Goal: Task Accomplishment & Management: Use online tool/utility

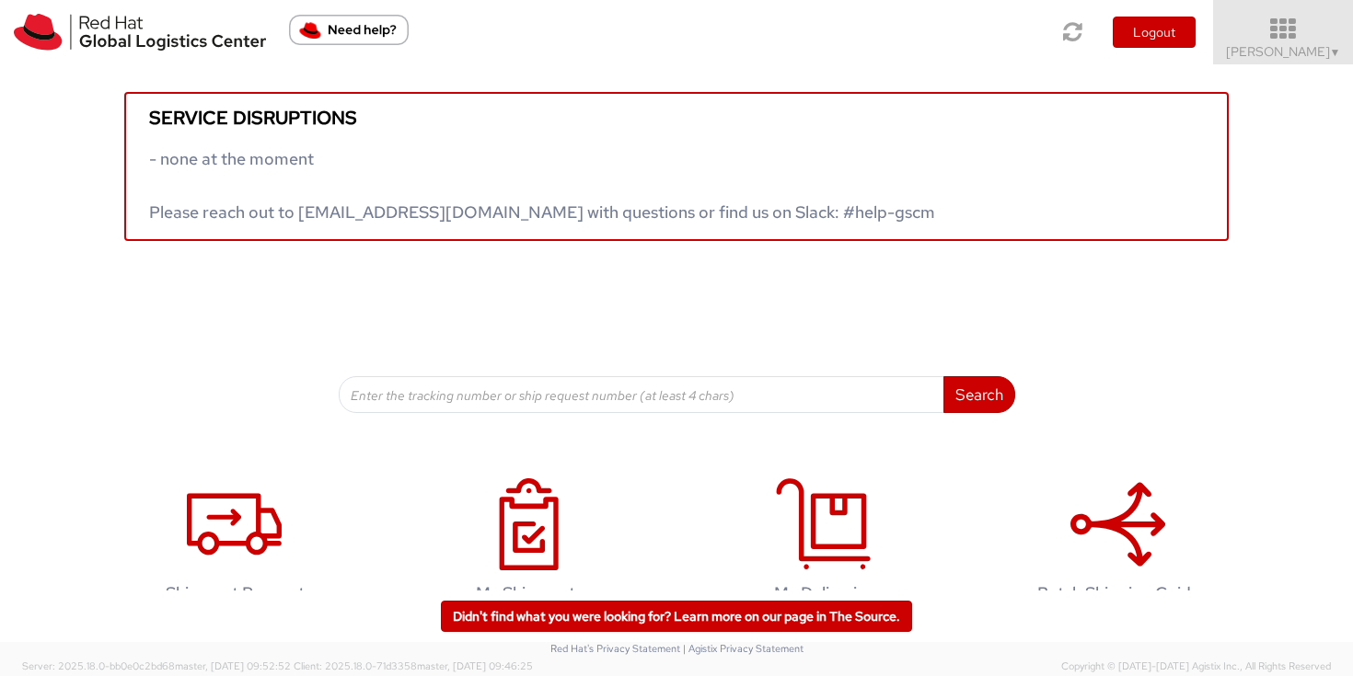
click at [1309, 49] on span "Sally Chua ▼" at bounding box center [1283, 51] width 115 height 17
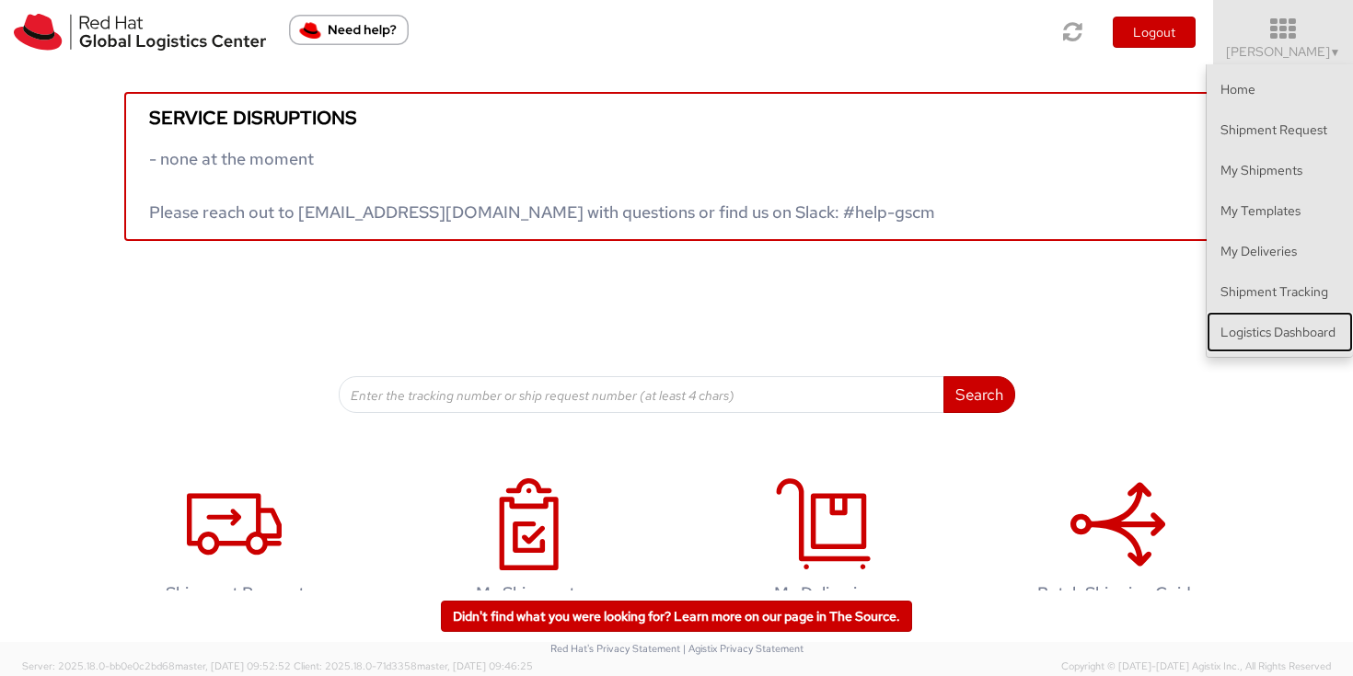
click at [1280, 330] on link "Logistics Dashboard" at bounding box center [1280, 332] width 146 height 40
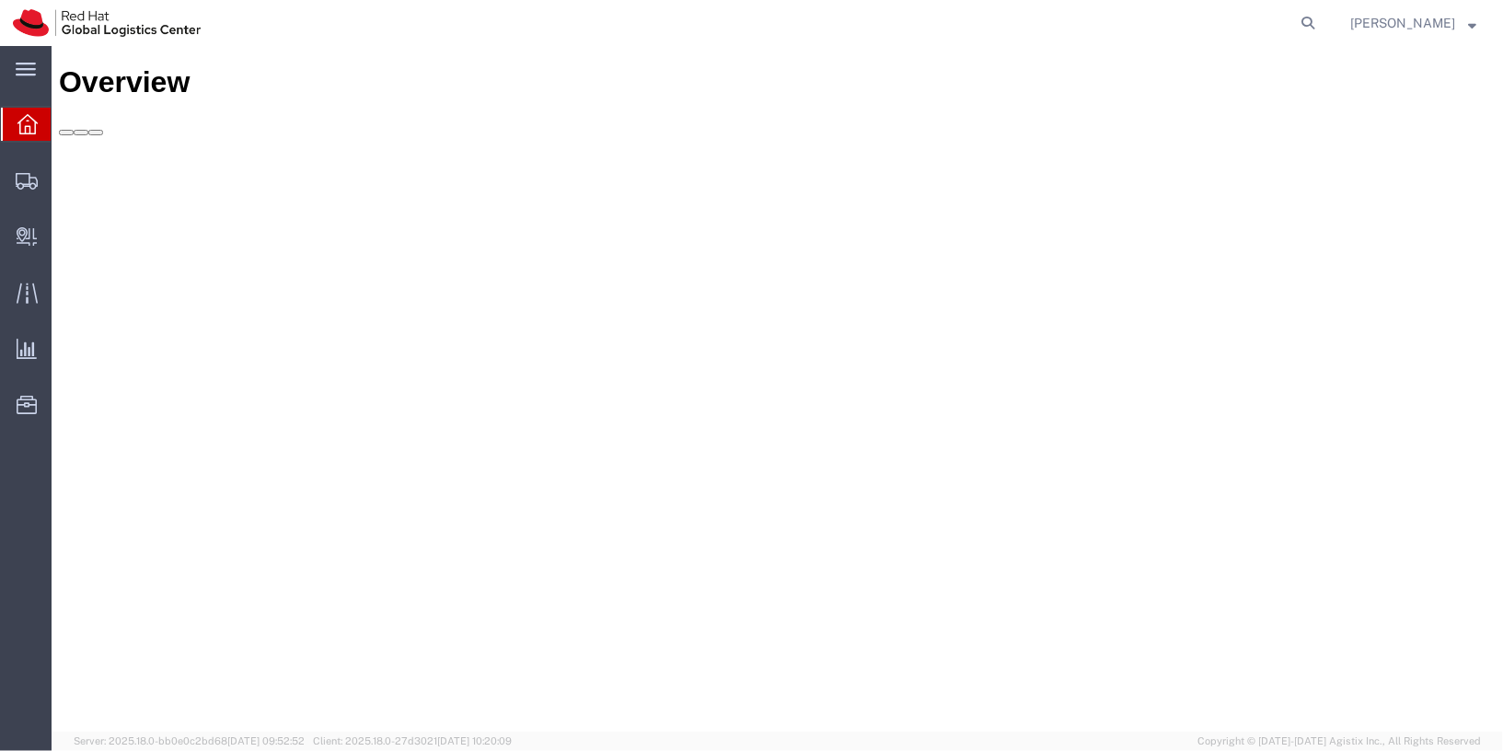
click at [608, 294] on td "Shipped" at bounding box center [520, 303] width 920 height 18
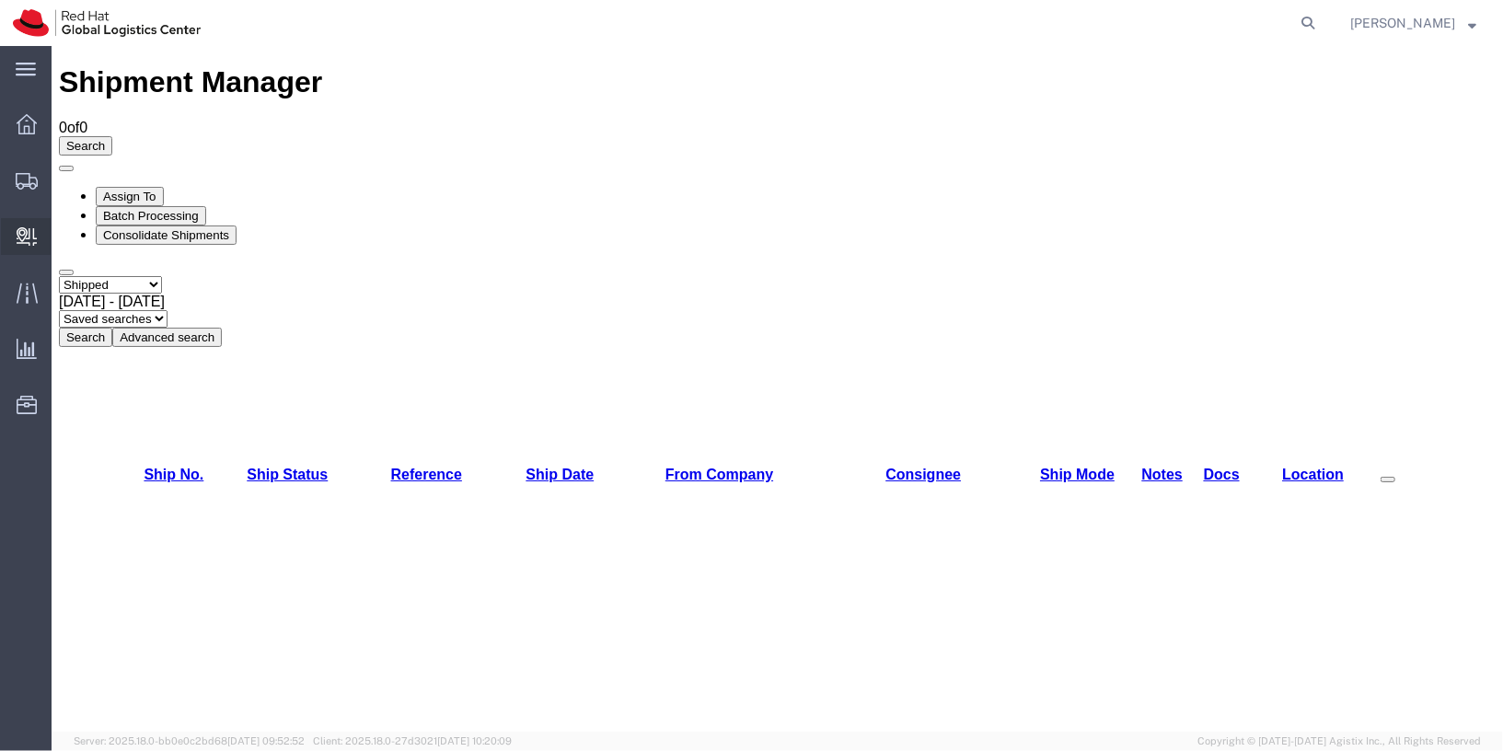
click at [64, 236] on span "Internal Delivery" at bounding box center [57, 236] width 13 height 37
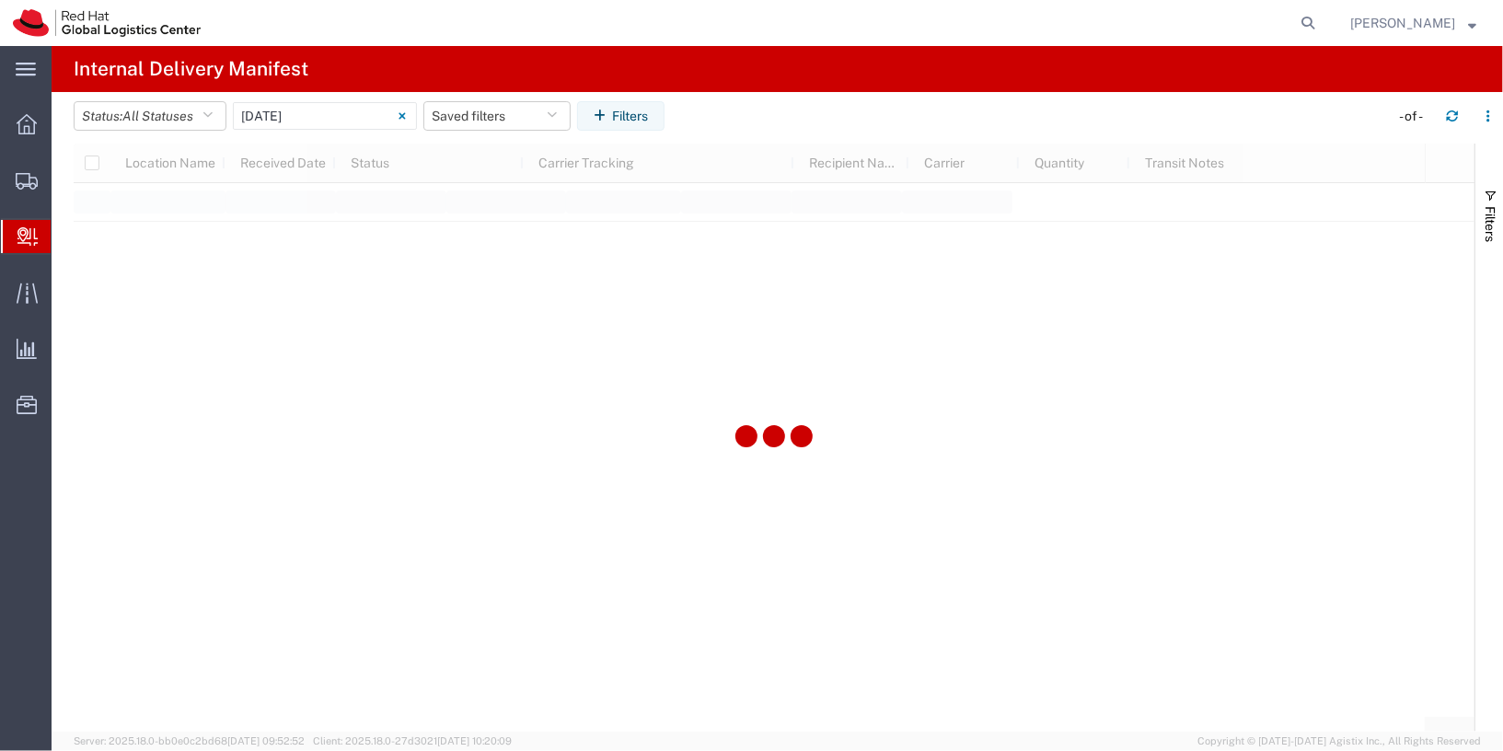
type input "06/11/2025"
type input "06/11/2025 - 06/11/2025"
click at [339, 121] on input "06/11/2025 - 06/11/2025" at bounding box center [325, 116] width 184 height 28
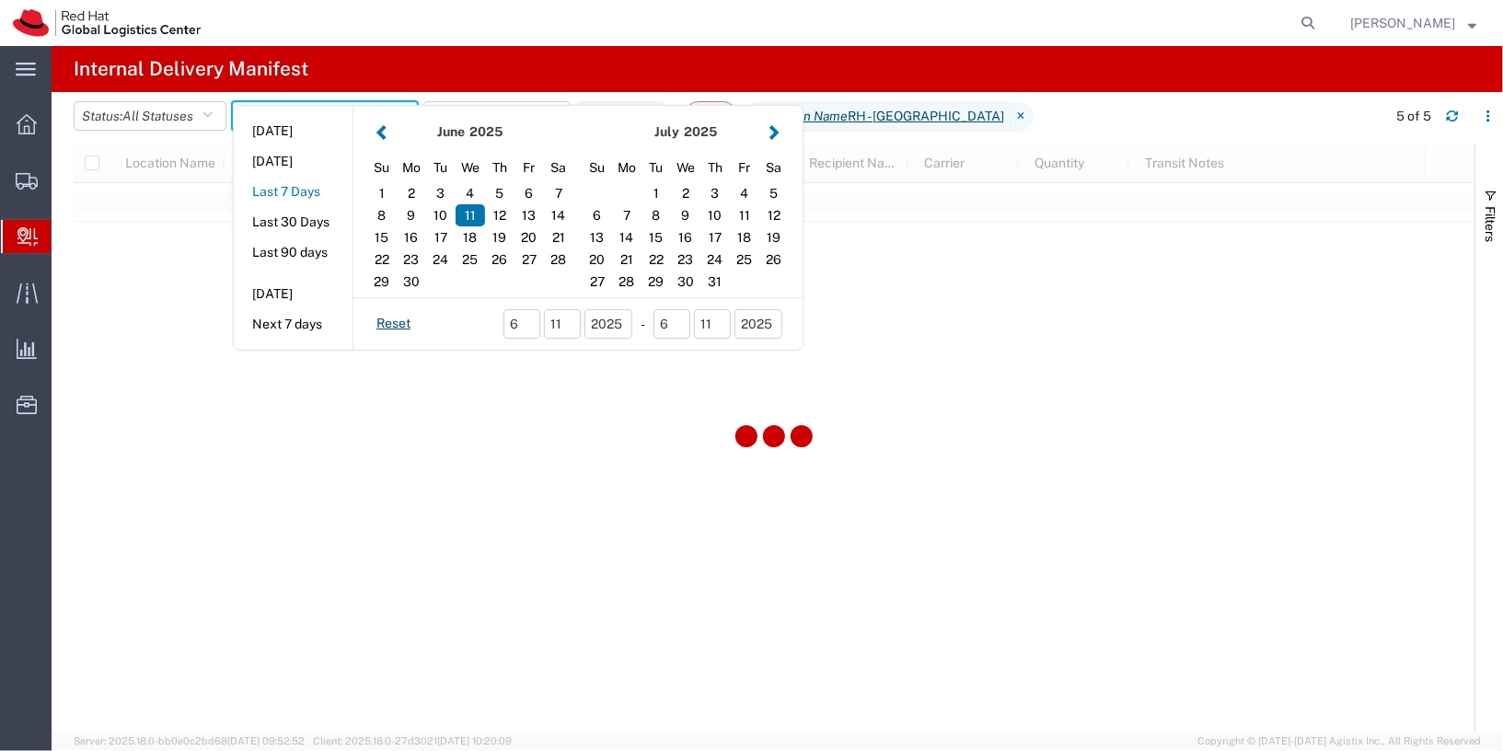
click at [302, 188] on button "Last 7 Days" at bounding box center [293, 192] width 119 height 29
type input "Last 7 Days"
type input "09/04/2025 - 09/10/2025"
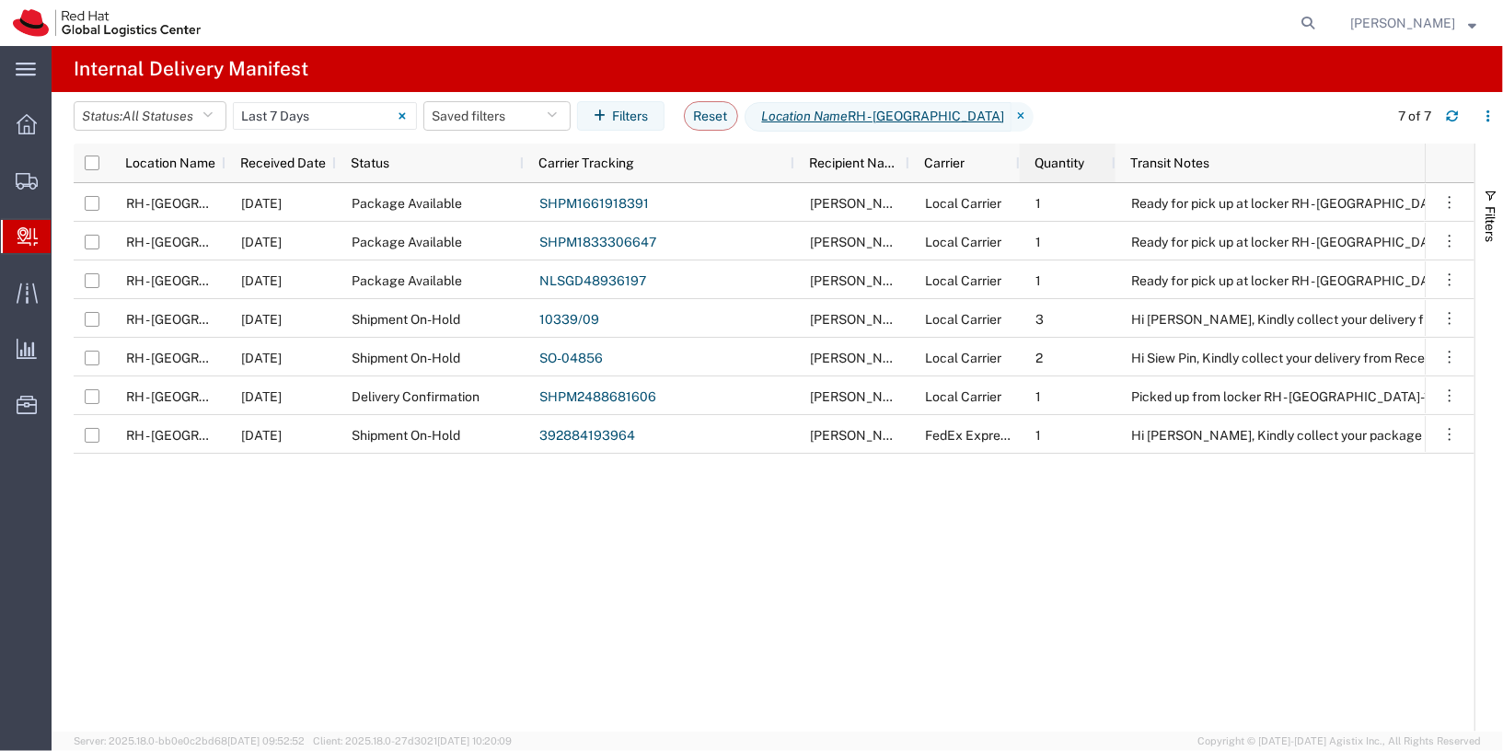
drag, startPoint x: 1126, startPoint y: 168, endPoint x: 1063, endPoint y: 167, distance: 63.5
click at [1061, 168] on div "Quantity" at bounding box center [1068, 163] width 96 height 39
drag, startPoint x: 1115, startPoint y: 165, endPoint x: 1098, endPoint y: 165, distance: 17.5
click at [1098, 165] on div "Location Name Received Date Status Carrier Tracking Recipient Name Carrier Quan…" at bounding box center [777, 163] width 1406 height 39
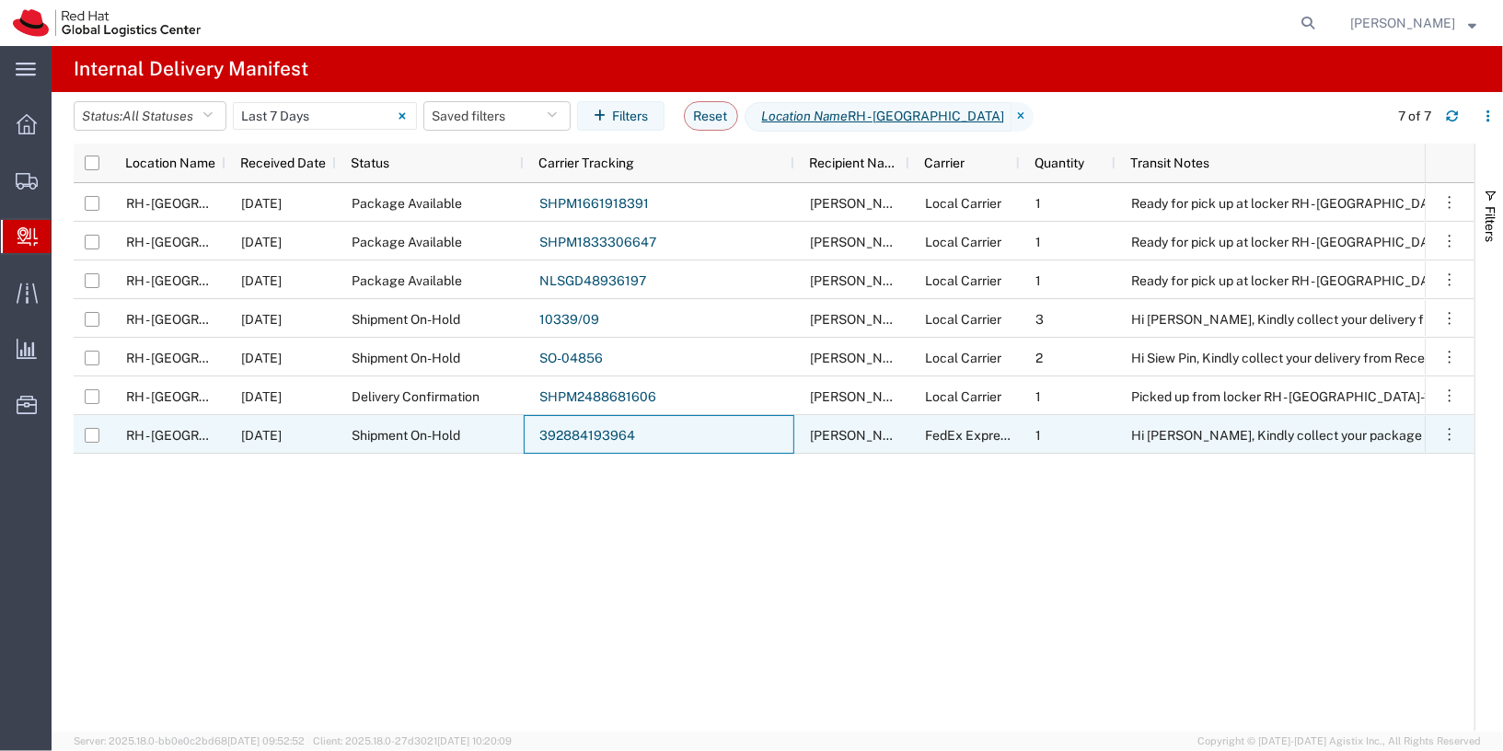
click at [612, 435] on link "392884193964" at bounding box center [587, 435] width 96 height 15
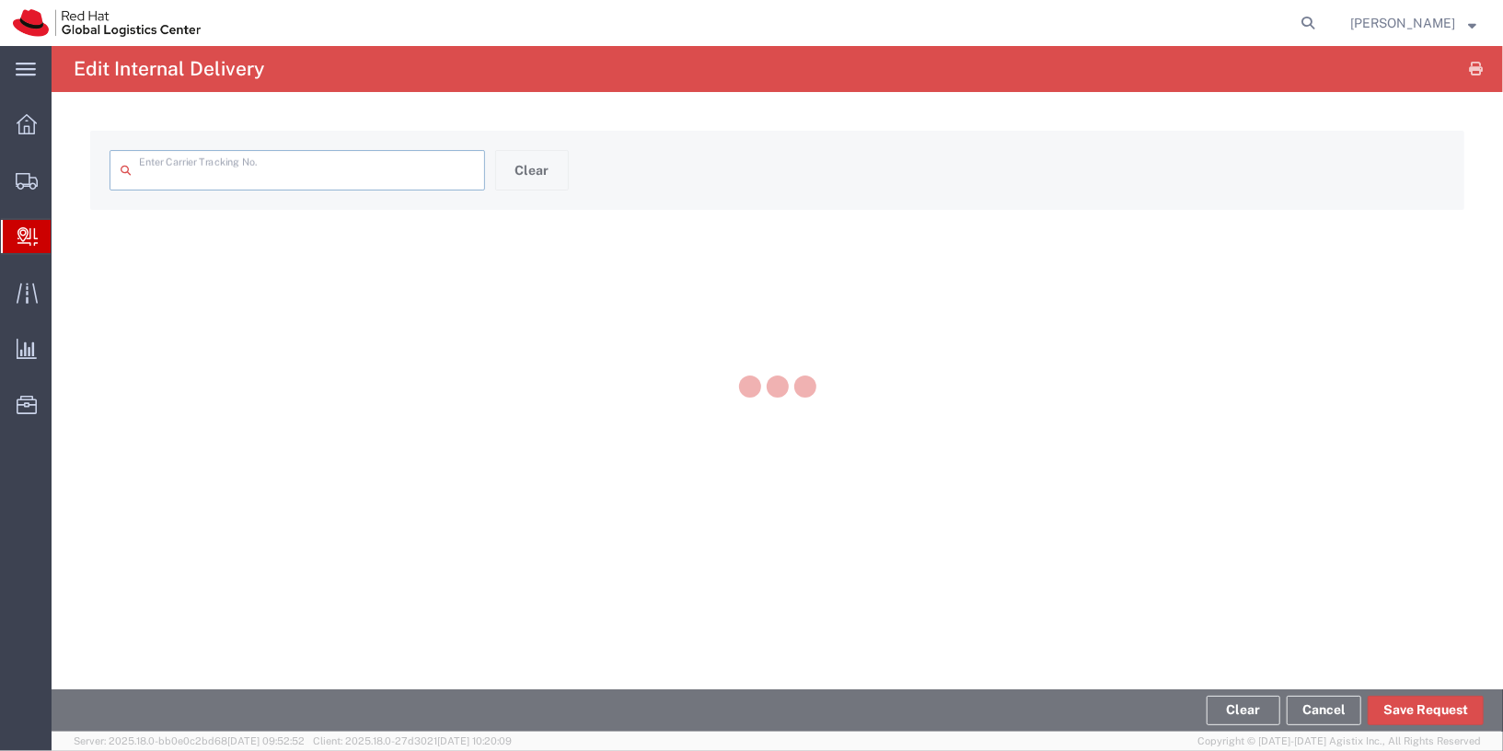
type input "392884193964"
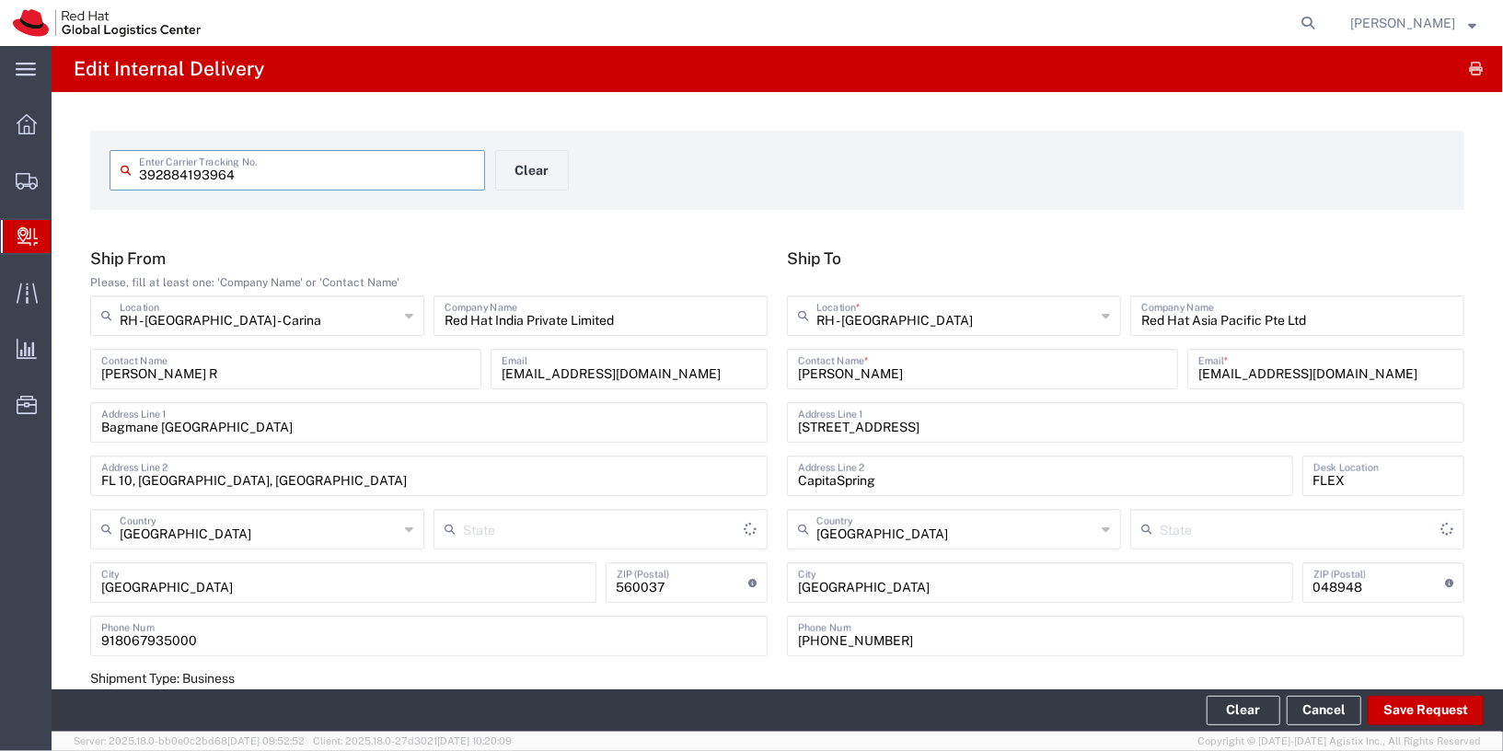
type input "Karnataka"
type input "Your Packaging"
type input "FedEx Express"
type input "International Priority EOD"
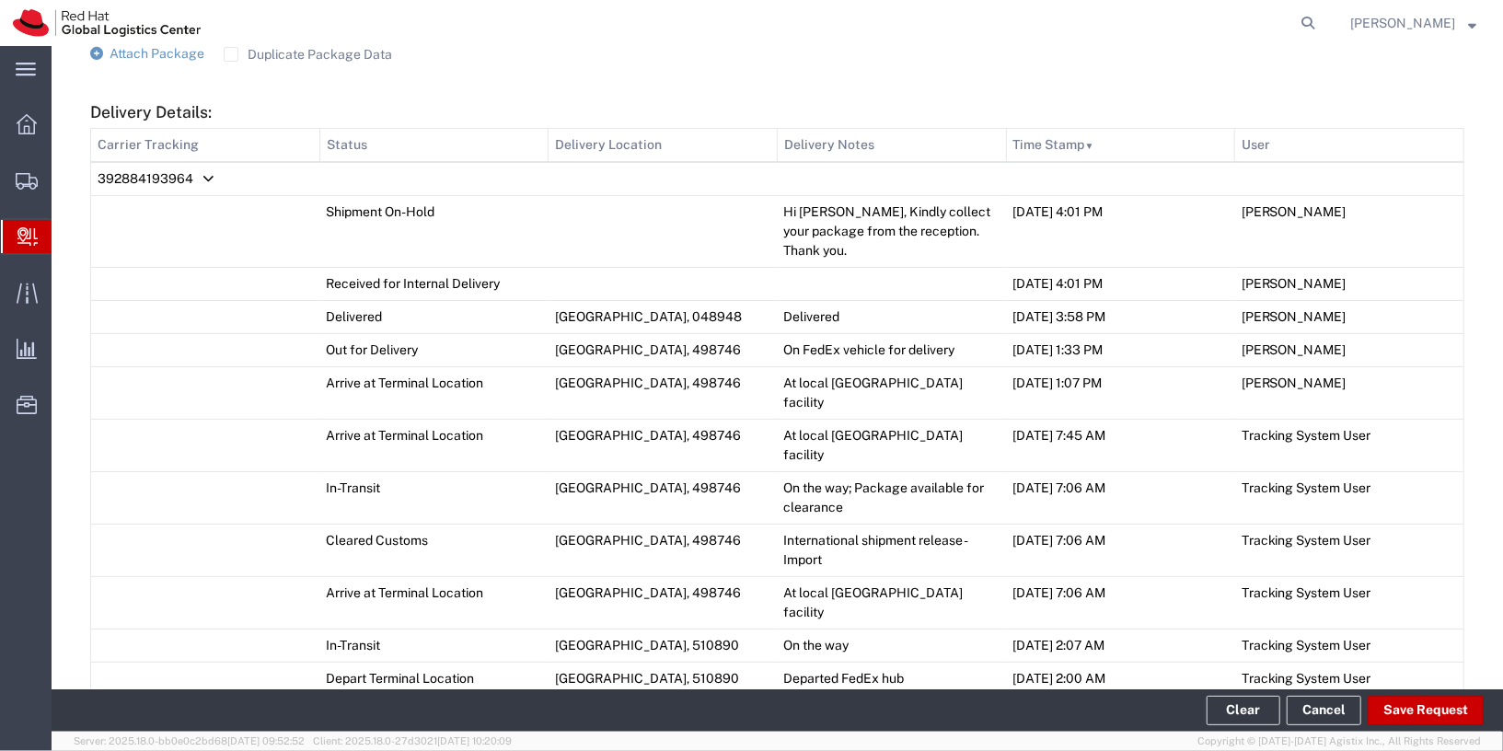
scroll to position [1344, 0]
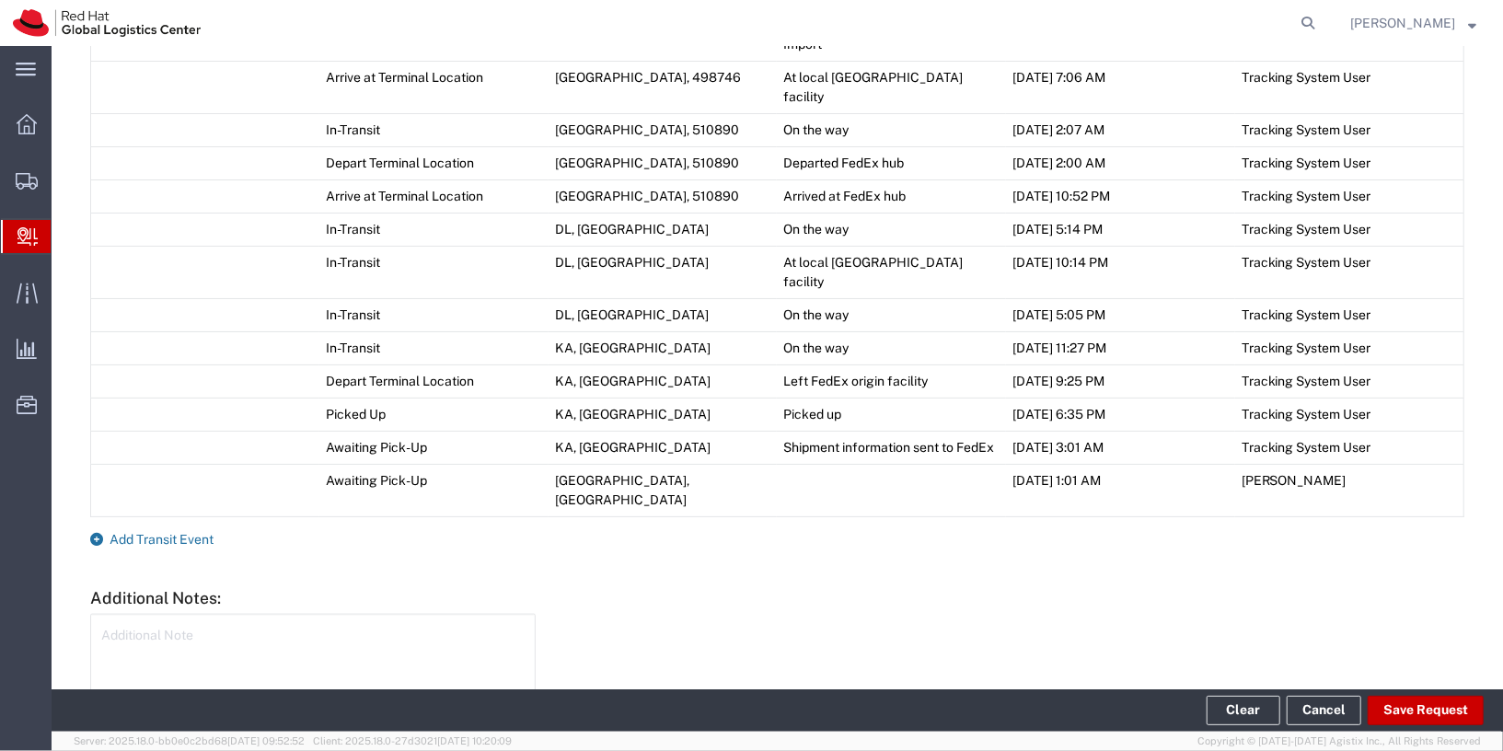
click at [158, 532] on span "Add Transit Event" at bounding box center [162, 539] width 104 height 15
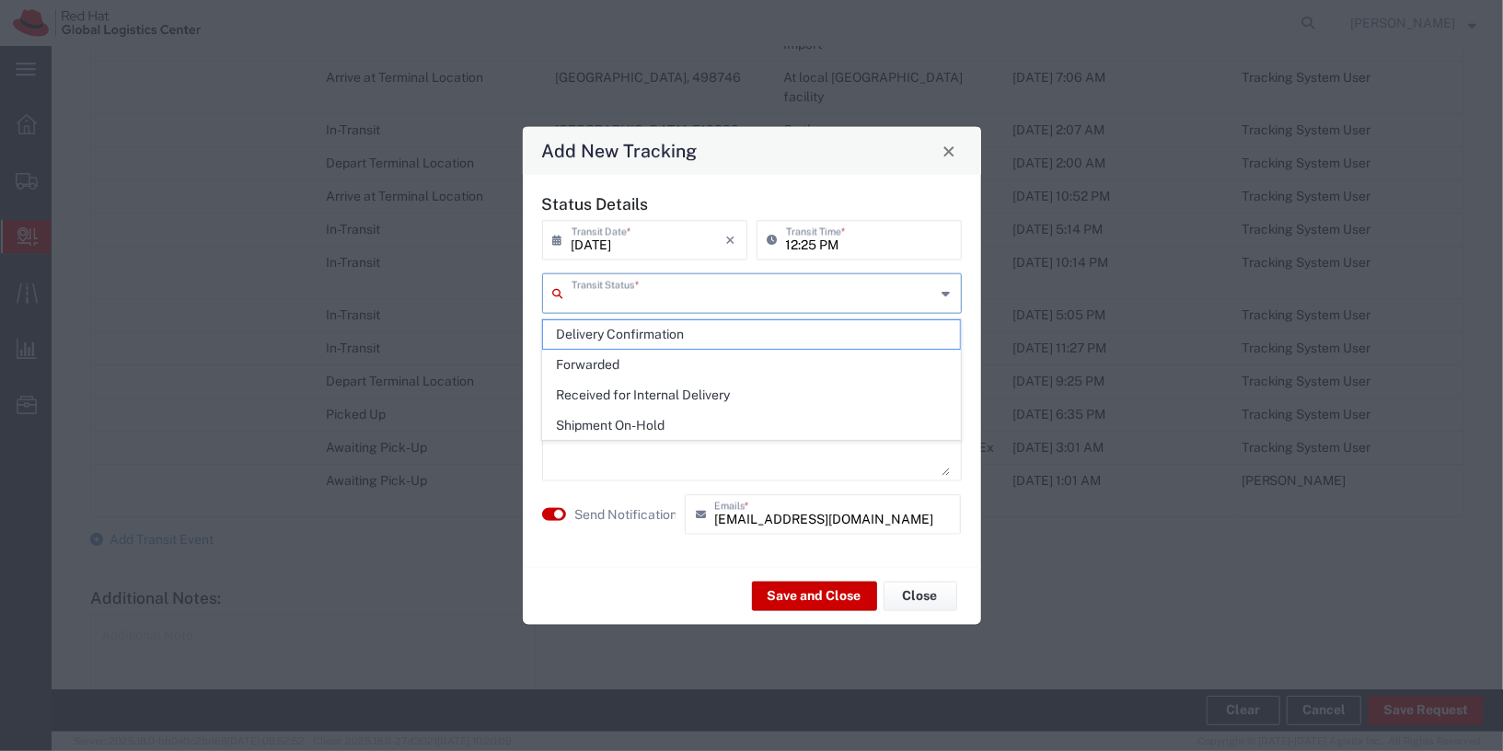
click at [763, 286] on input "text" at bounding box center [754, 292] width 364 height 32
click at [666, 335] on span "Delivery Confirmation" at bounding box center [751, 334] width 417 height 29
type input "Delivery Confirmation"
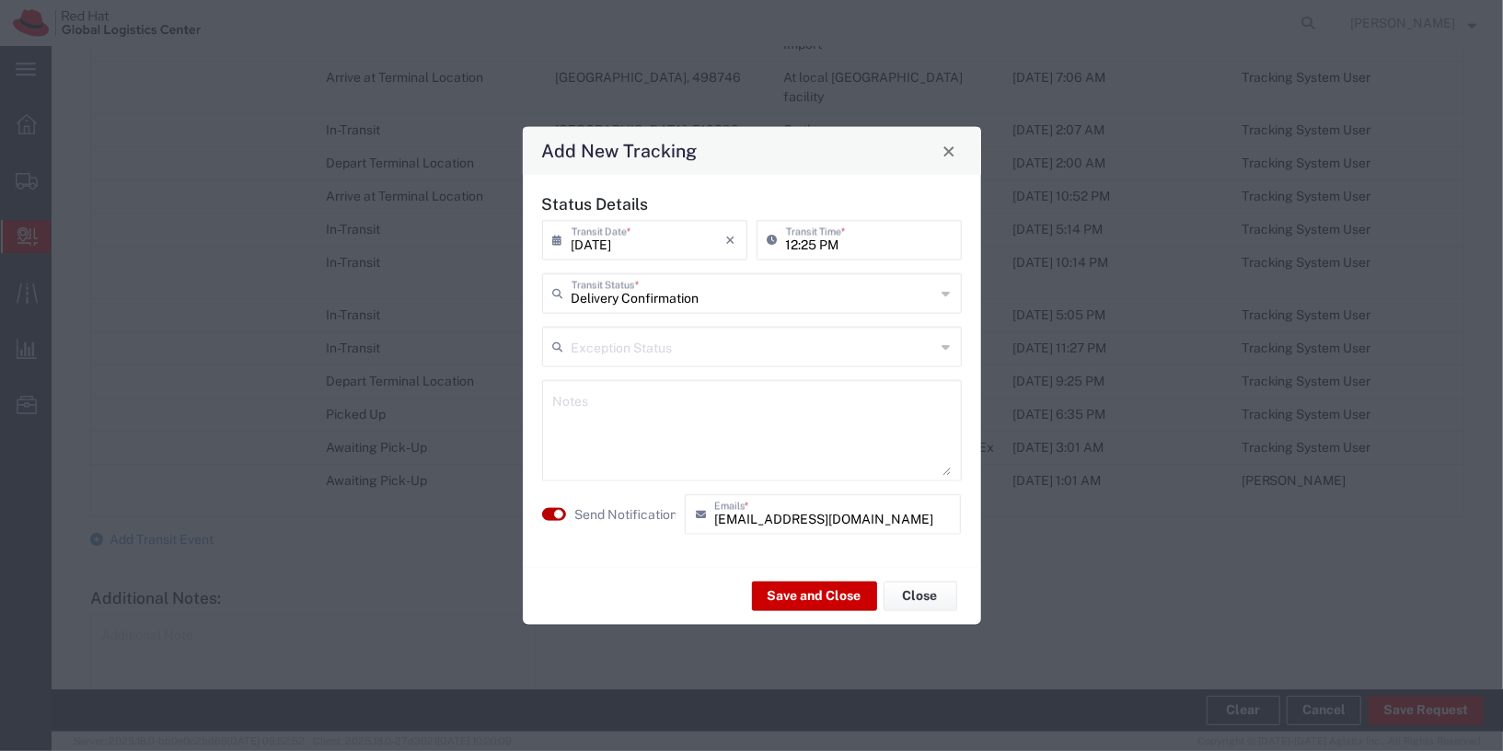
click at [543, 515] on button "button" at bounding box center [554, 514] width 24 height 13
click at [664, 418] on textarea at bounding box center [752, 431] width 398 height 90
drag, startPoint x: 694, startPoint y: 416, endPoint x: 797, endPoint y: 534, distance: 156.5
click at [694, 417] on textarea "Collected" at bounding box center [752, 431] width 398 height 90
type textarea "Collected"
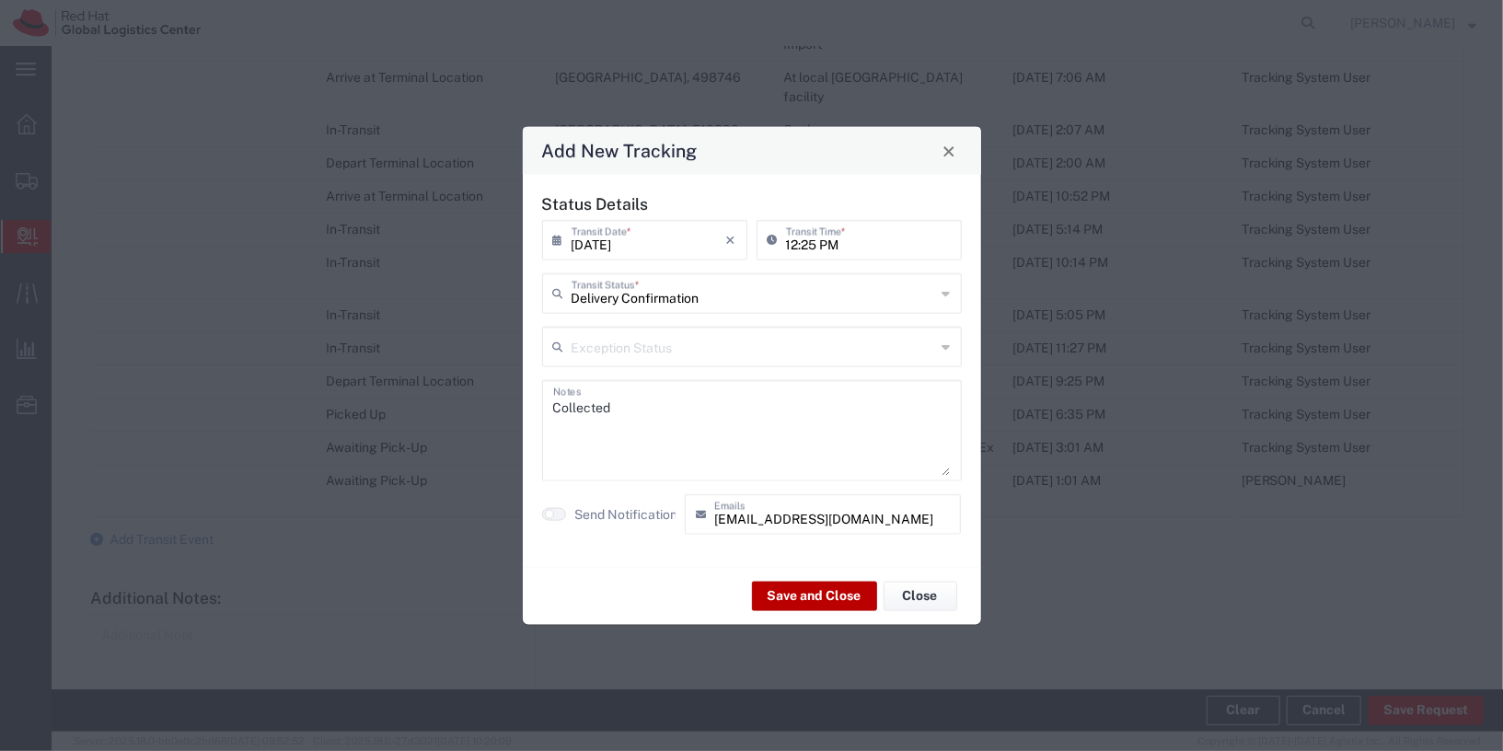
click at [823, 594] on button "Save and Close" at bounding box center [814, 595] width 125 height 29
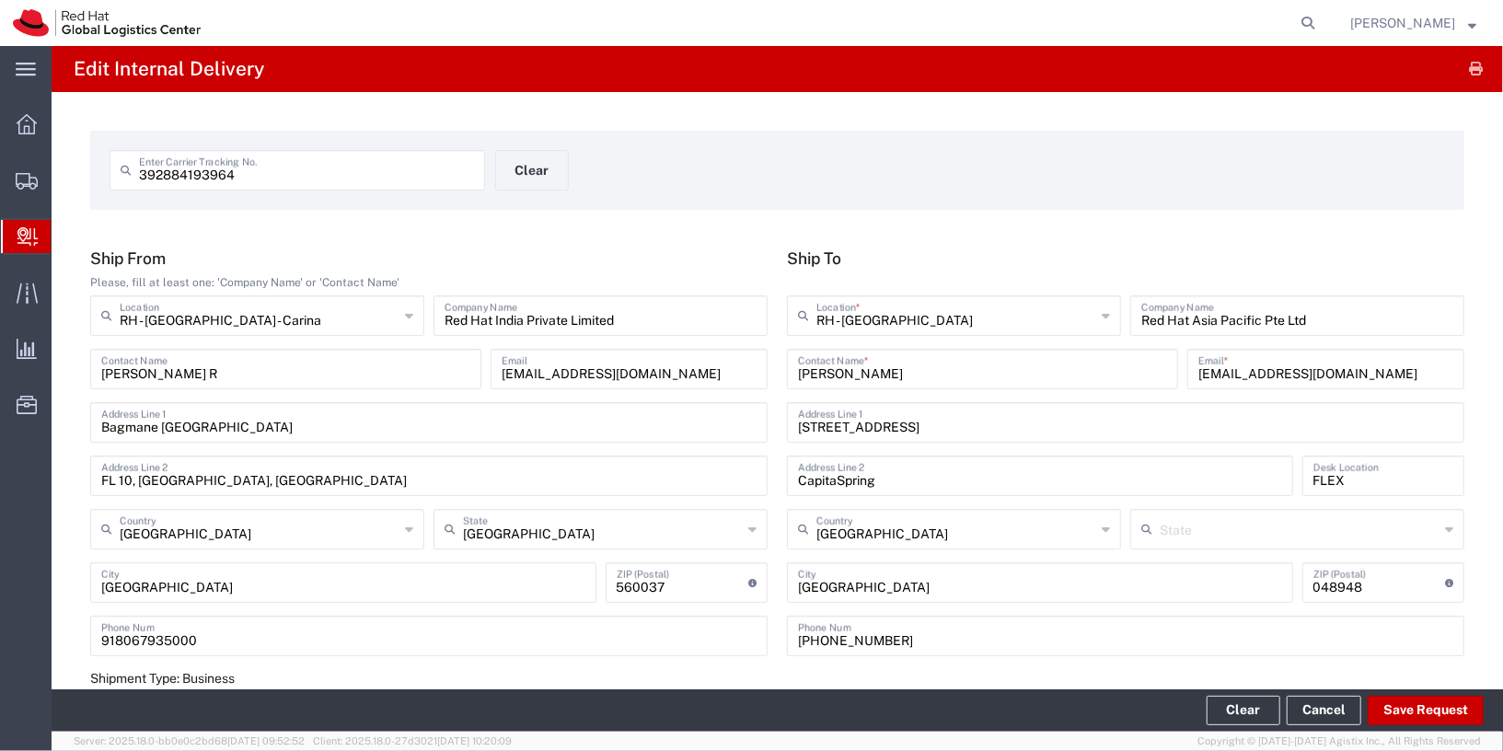
scroll to position [3, 0]
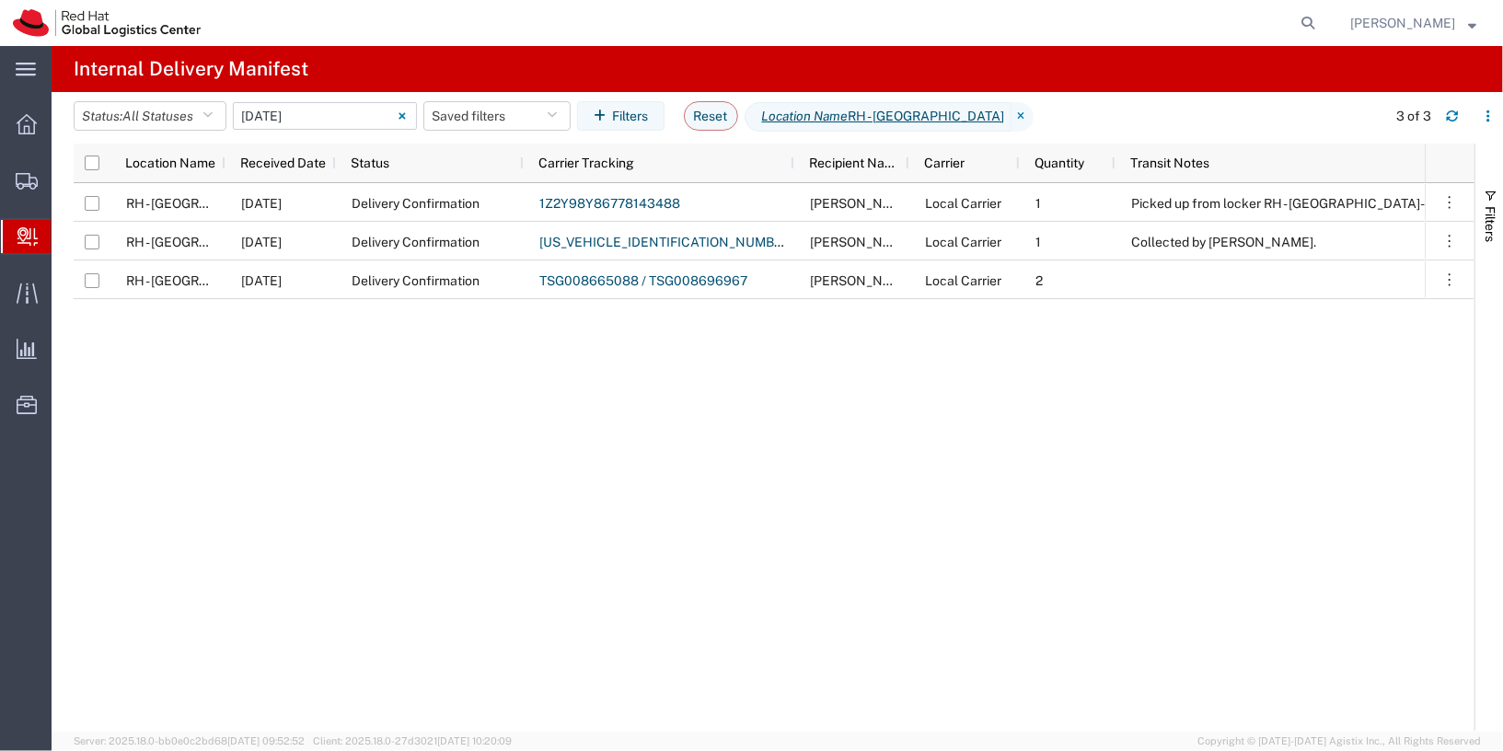
click at [260, 122] on input "06/11/2025 - 06/11/2025" at bounding box center [325, 116] width 184 height 28
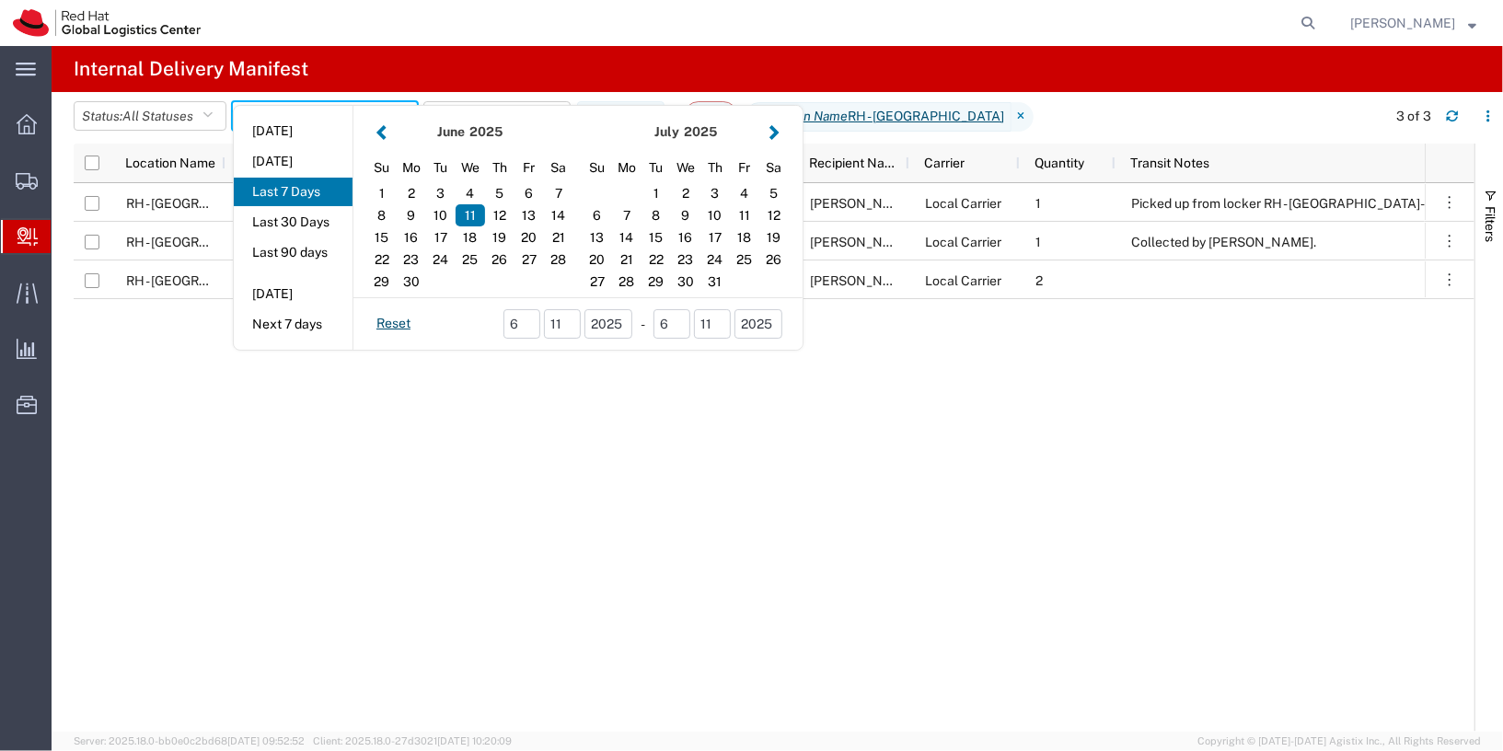
click at [277, 186] on button "Last 7 Days" at bounding box center [293, 192] width 119 height 29
type input "Last 7 Days"
type input "09/04/2025 - 09/10/2025"
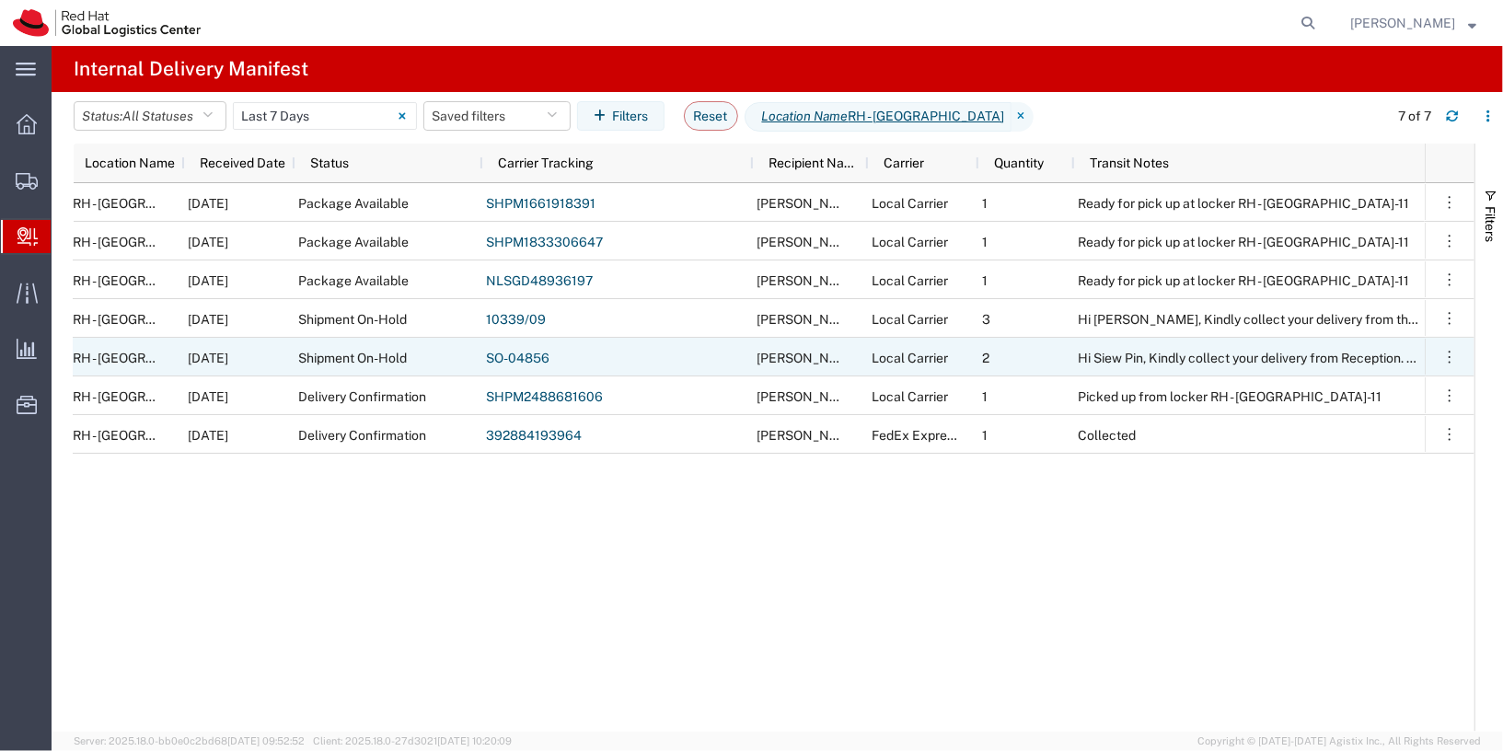
scroll to position [0, 53]
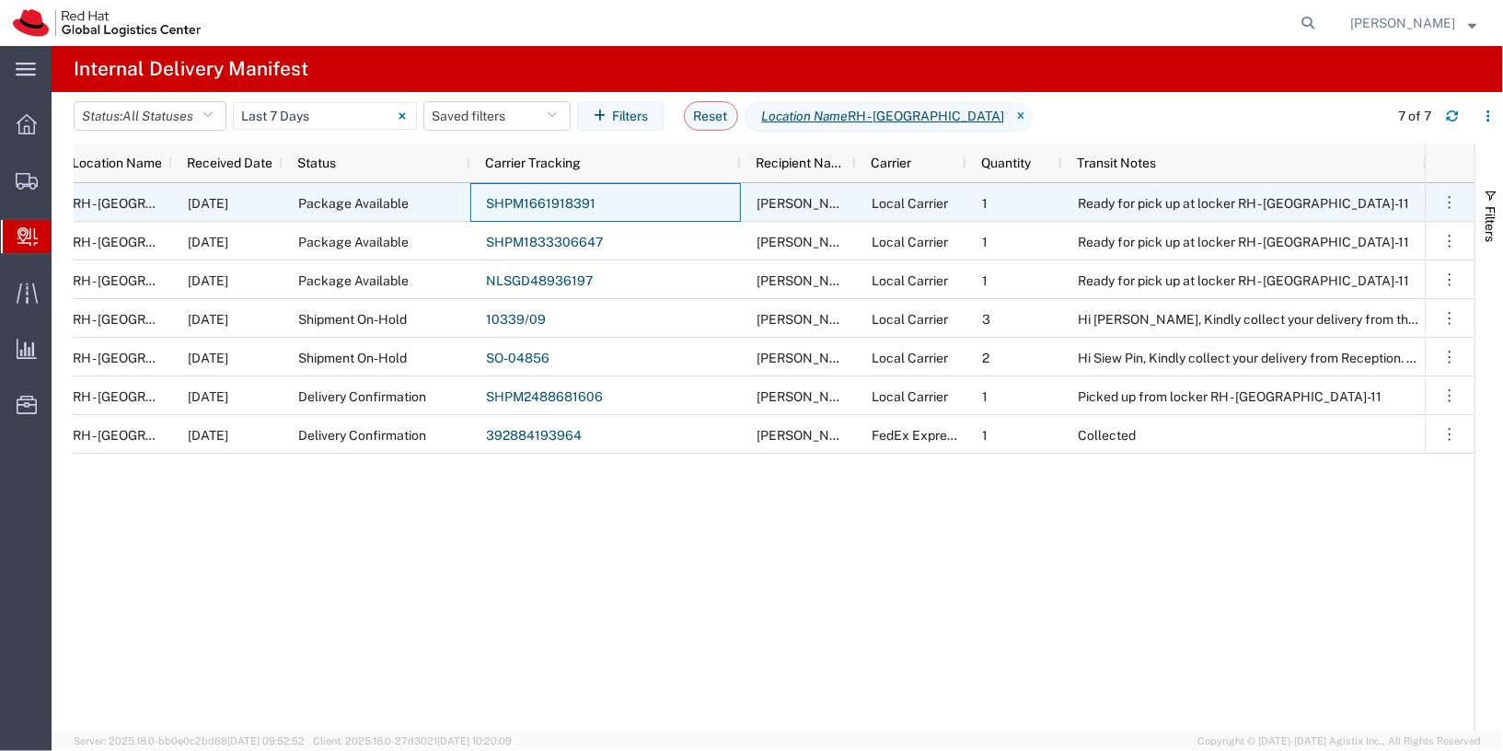
click at [554, 203] on link "SHPM1661918391" at bounding box center [541, 203] width 110 height 15
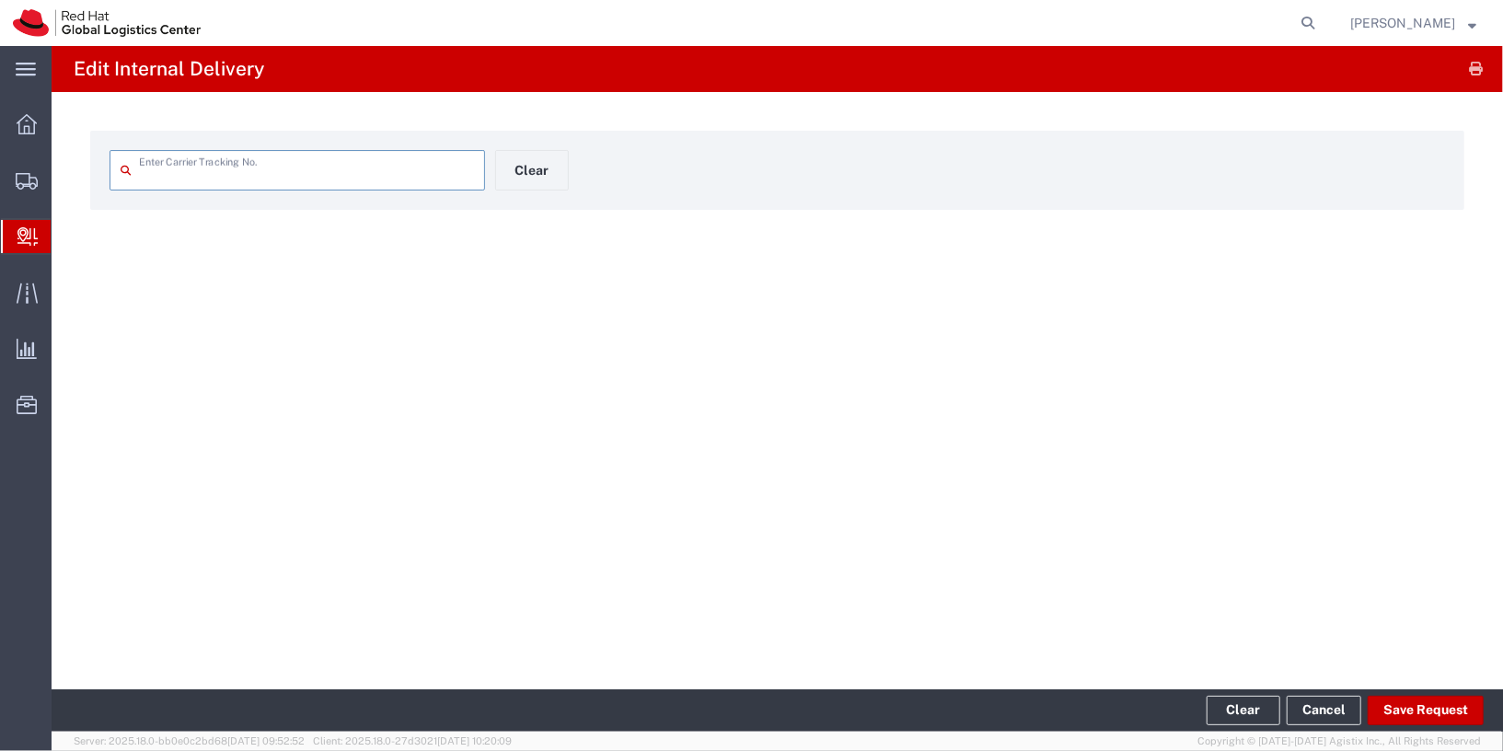
type input "NLSGD48936197"
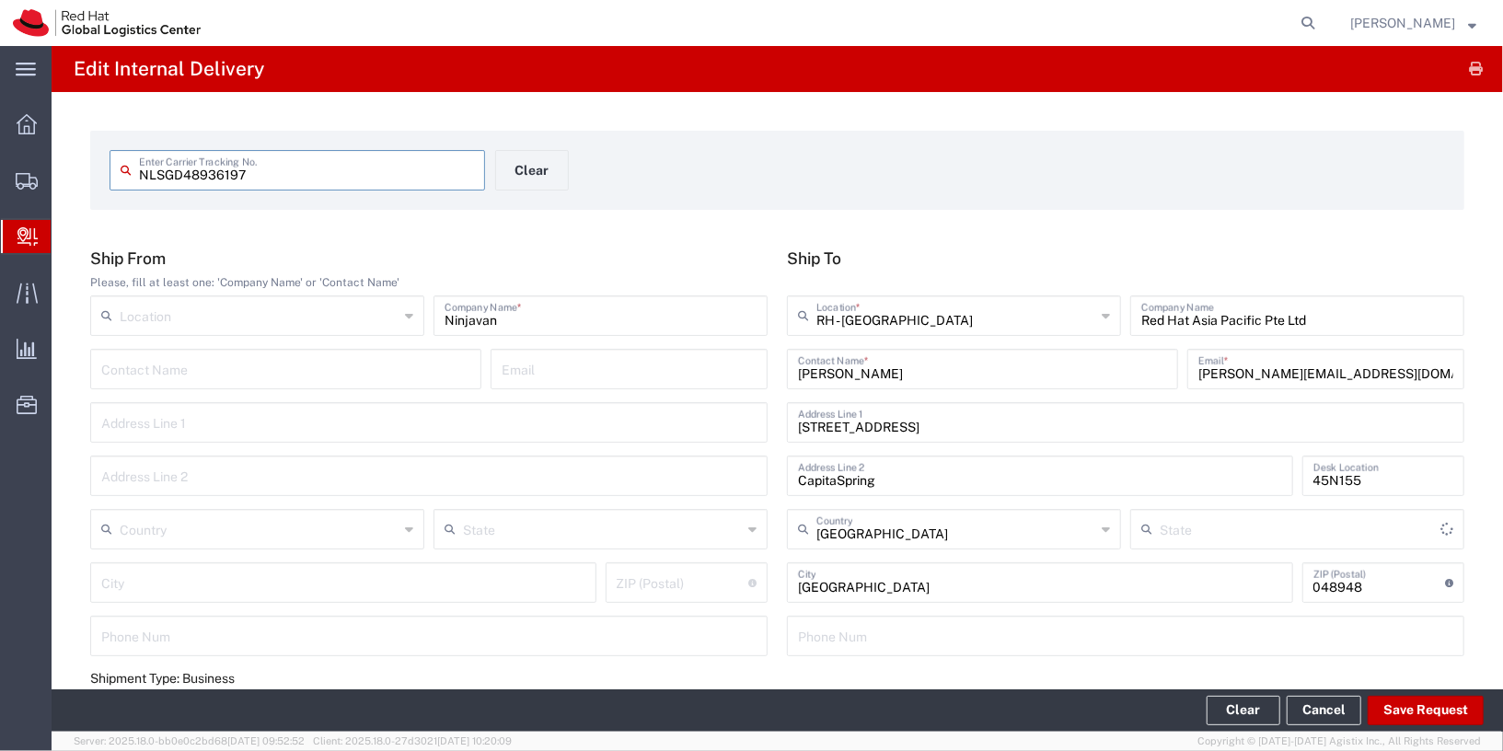
type input "Your Packaging"
type input "Local_Ground"
type input "Your Packaging"
type input "Local_Ground"
type input "Your Packaging"
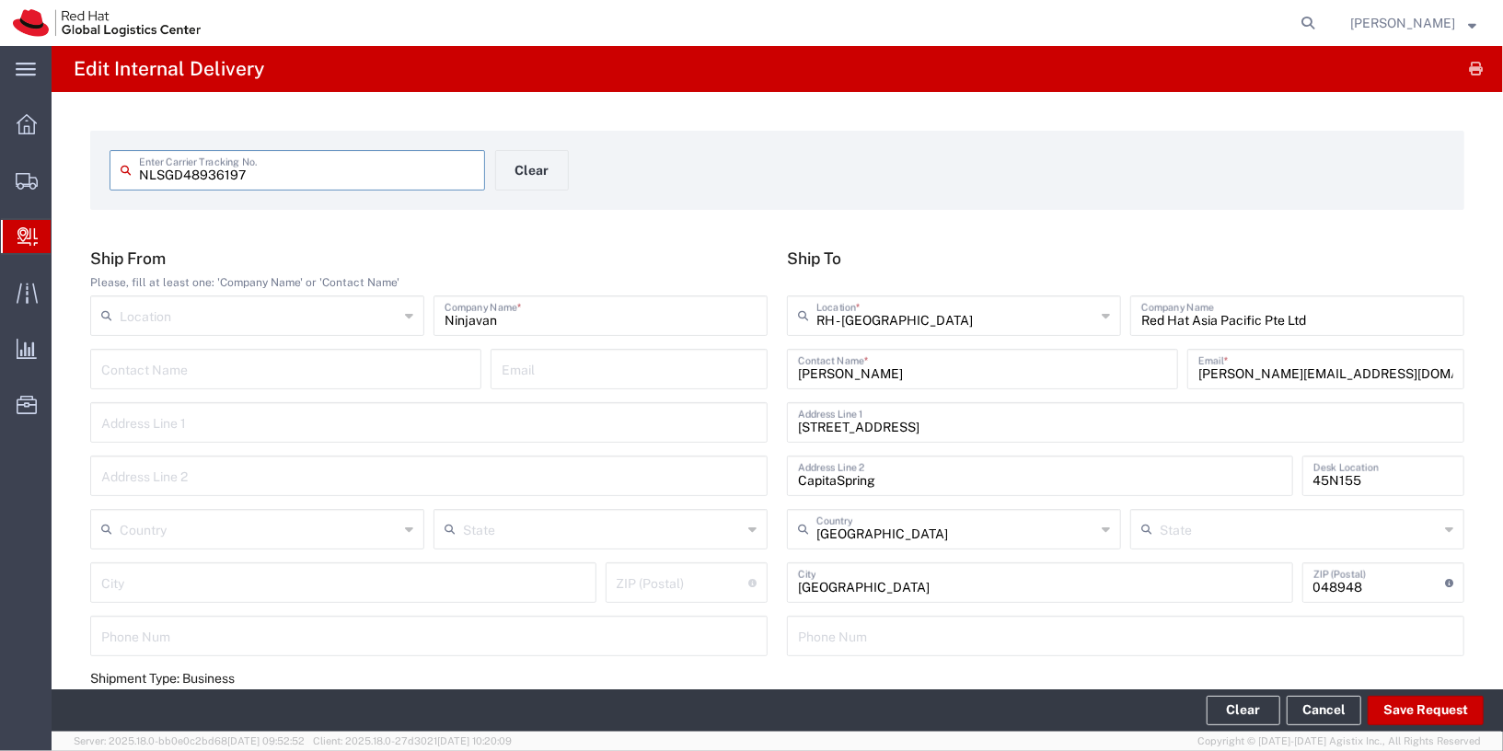
type input "Local_Ground"
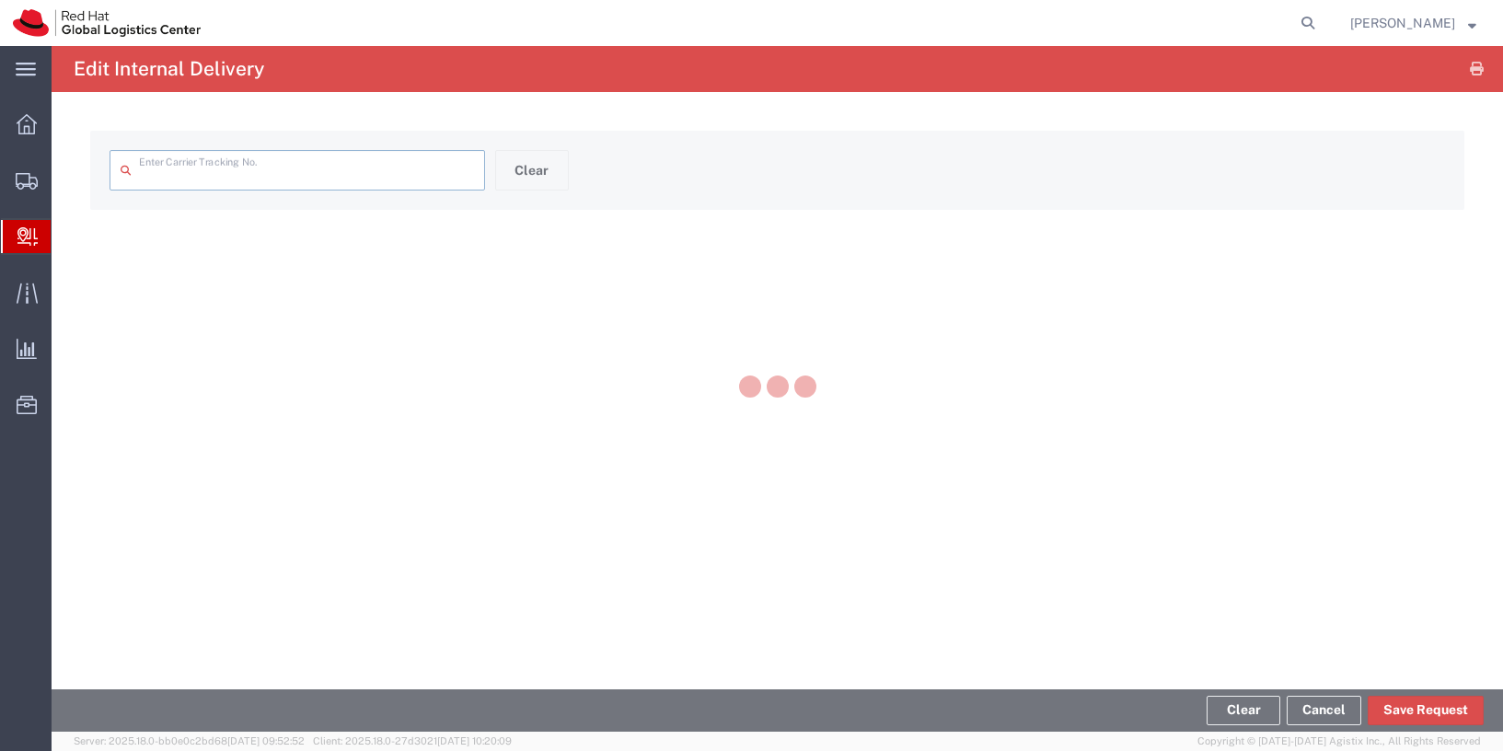
type input "SO-04856"
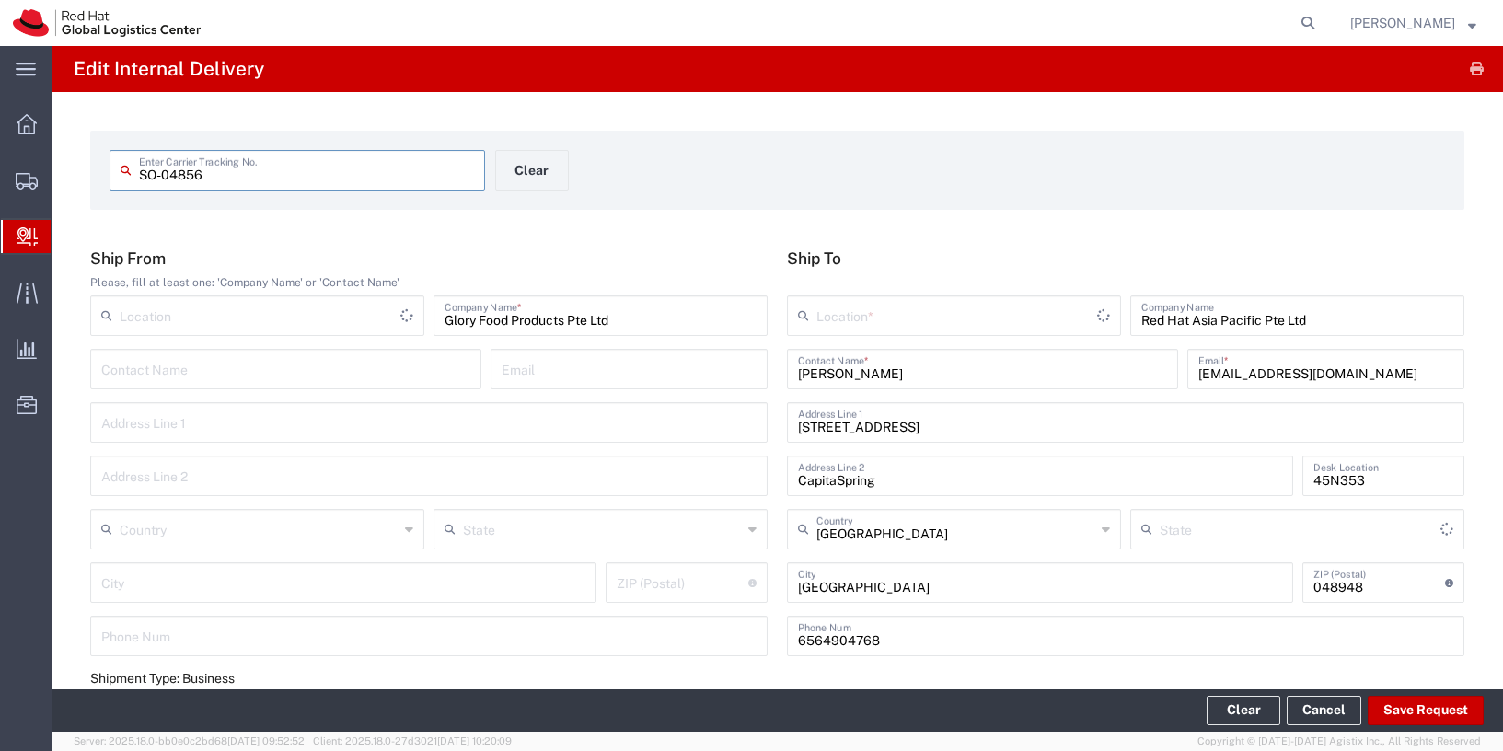
type input "Local Carrier"
type input "Local_Ground"
type input "RH - [GEOGRAPHIC_DATA]"
